Goal: Navigation & Orientation: Find specific page/section

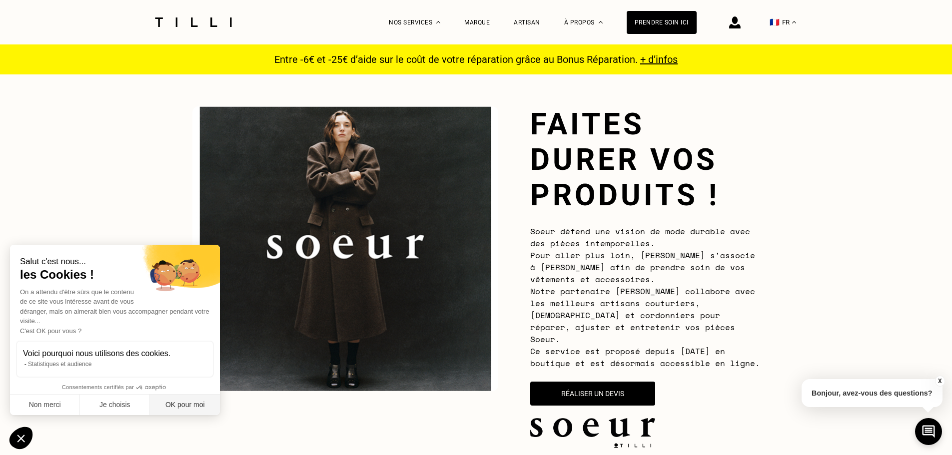
click at [194, 410] on button "OK pour moi" at bounding box center [185, 405] width 70 height 21
checkbox input "true"
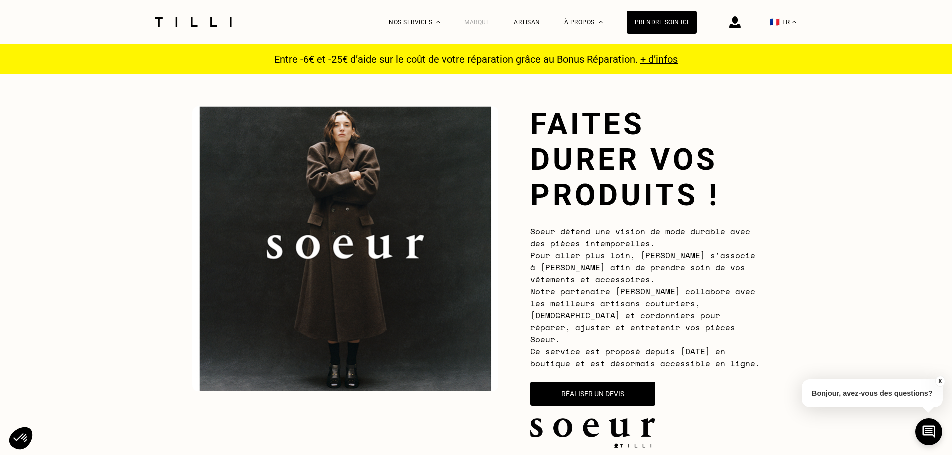
click at [483, 24] on div "Marque" at bounding box center [476, 22] width 25 height 7
click at [477, 21] on div "Marque" at bounding box center [476, 22] width 25 height 7
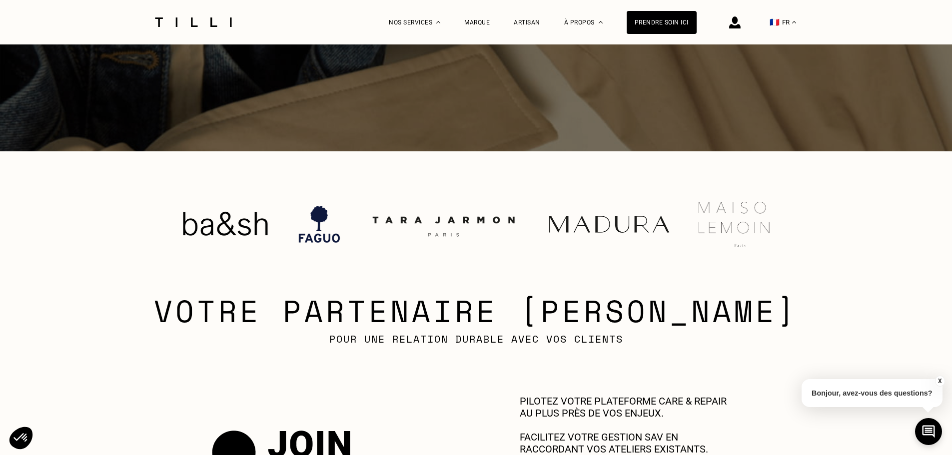
scroll to position [350, 0]
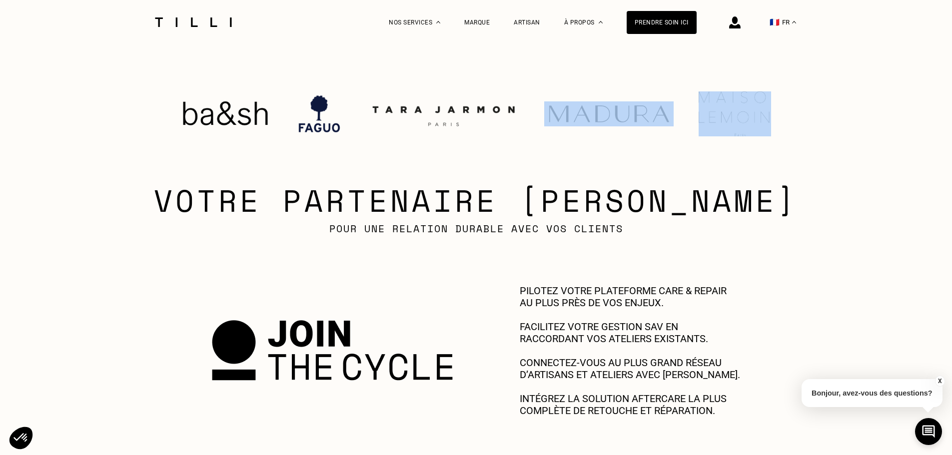
drag, startPoint x: 490, startPoint y: 126, endPoint x: 792, endPoint y: 140, distance: 302.2
